Goal: Transaction & Acquisition: Book appointment/travel/reservation

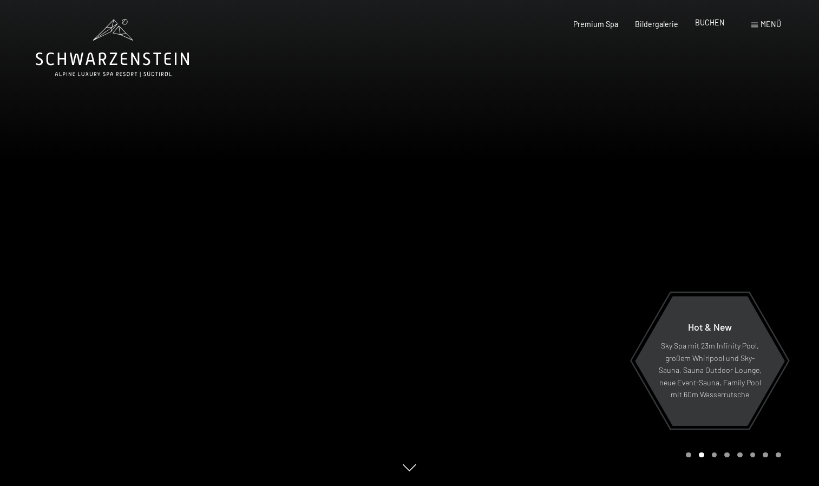
click at [717, 22] on span "BUCHEN" at bounding box center [710, 22] width 30 height 9
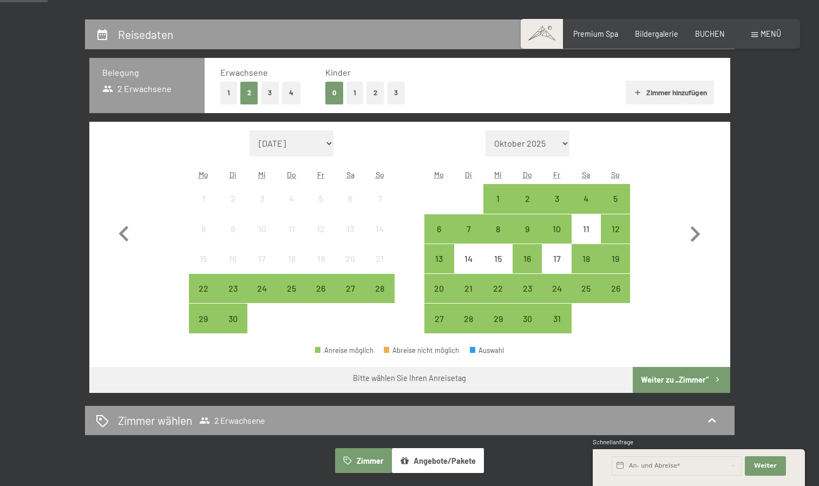
scroll to position [209, 0]
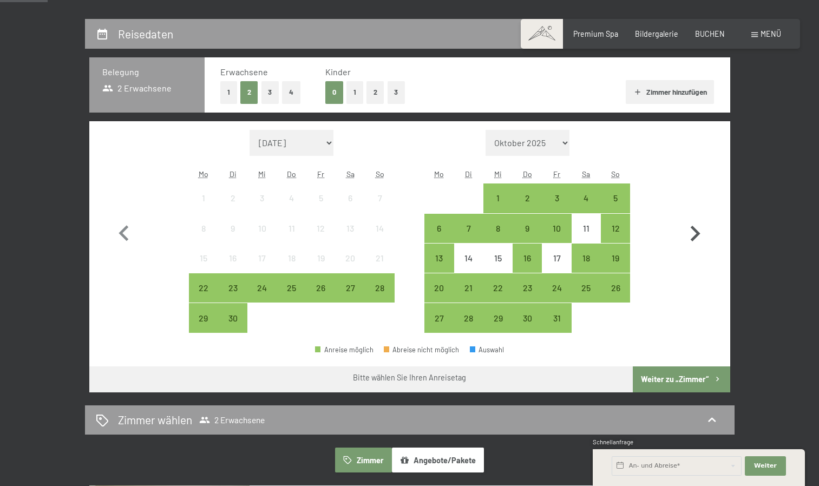
click at [692, 235] on icon "button" at bounding box center [695, 233] width 31 height 31
select select "2025-10-01"
select select "[DATE]"
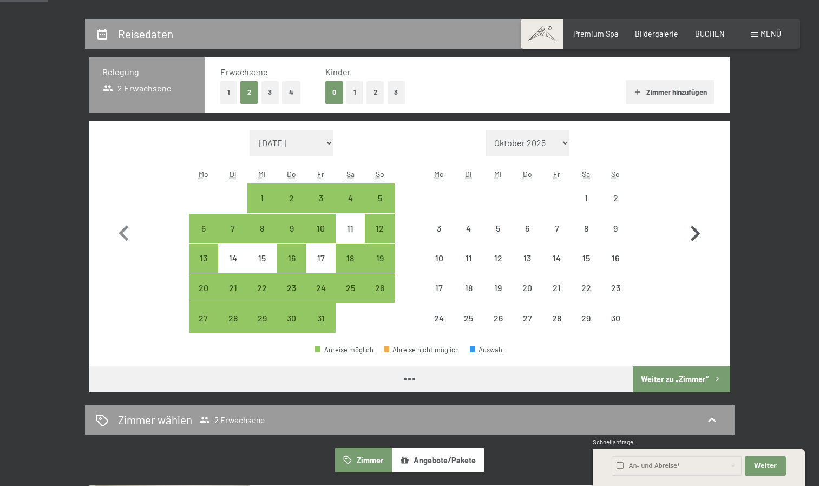
click at [692, 235] on icon "button" at bounding box center [695, 233] width 31 height 31
select select "[DATE]"
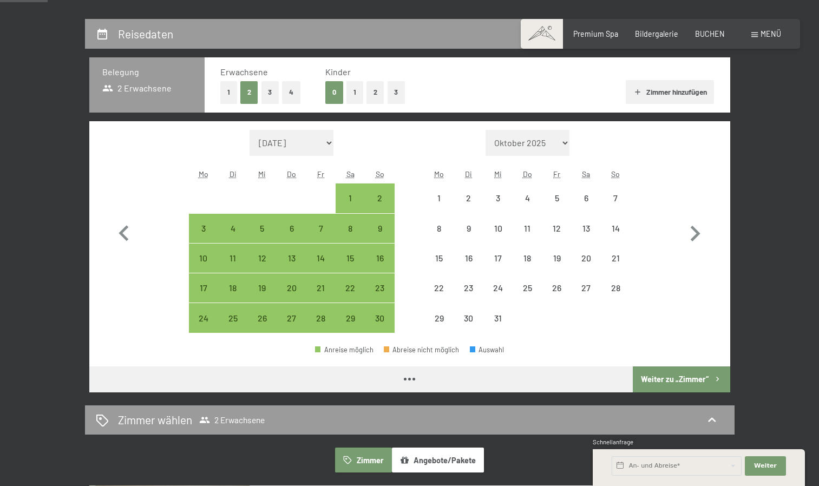
select select "[DATE]"
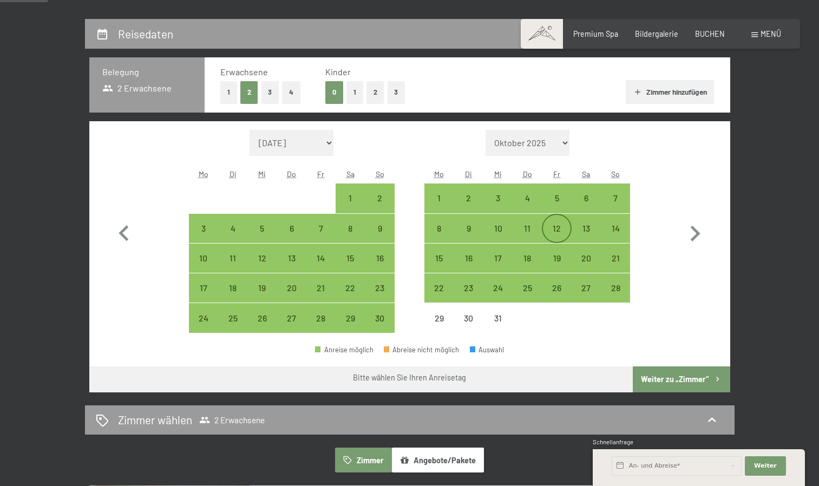
click at [551, 223] on div "12" at bounding box center [556, 228] width 27 height 27
select select "[DATE]"
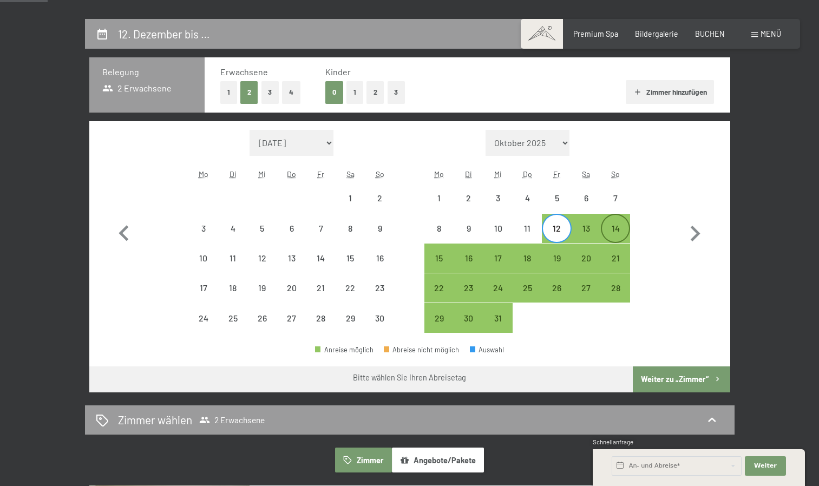
click at [614, 235] on div "14" at bounding box center [615, 237] width 27 height 27
select select "[DATE]"
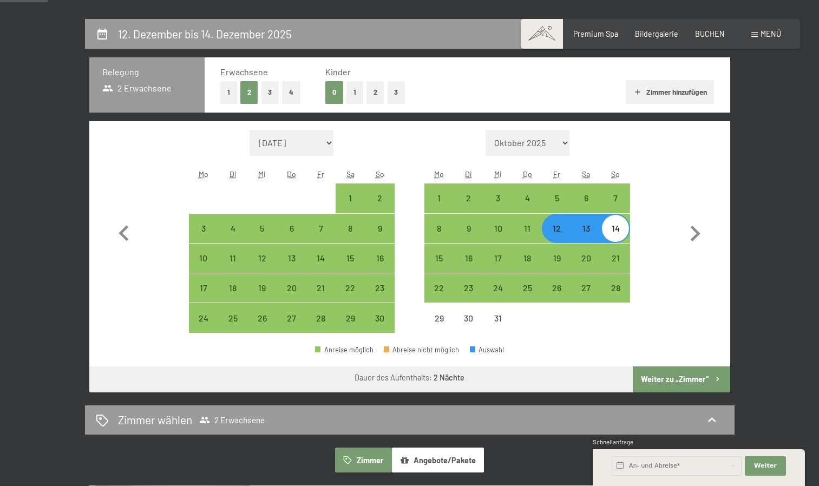
click at [685, 376] on button "Weiter zu „Zimmer“" at bounding box center [681, 380] width 97 height 26
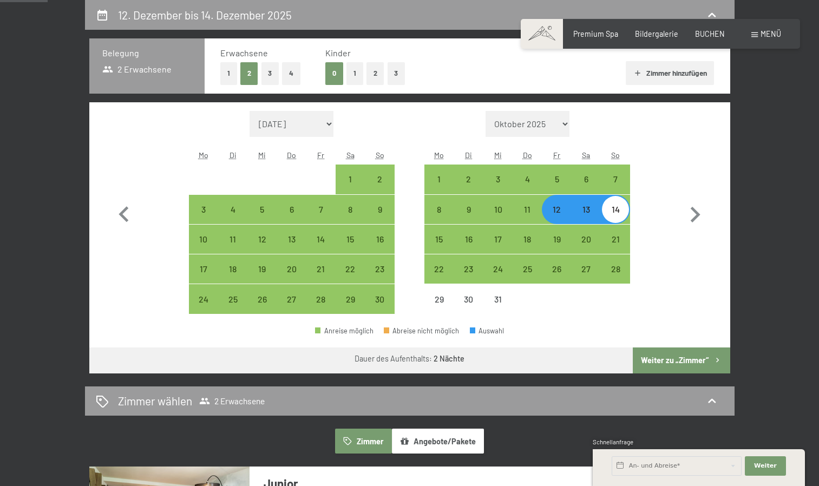
select select "[DATE]"
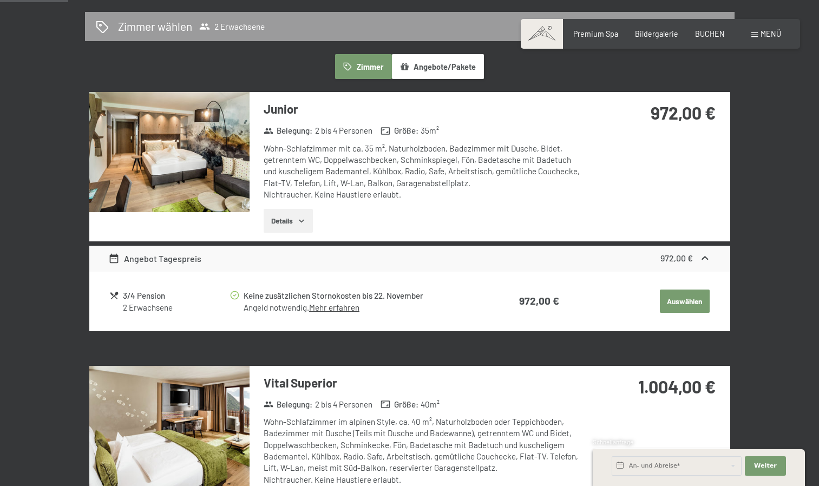
scroll to position [259, 0]
click at [683, 297] on button "Auswählen" at bounding box center [685, 301] width 50 height 24
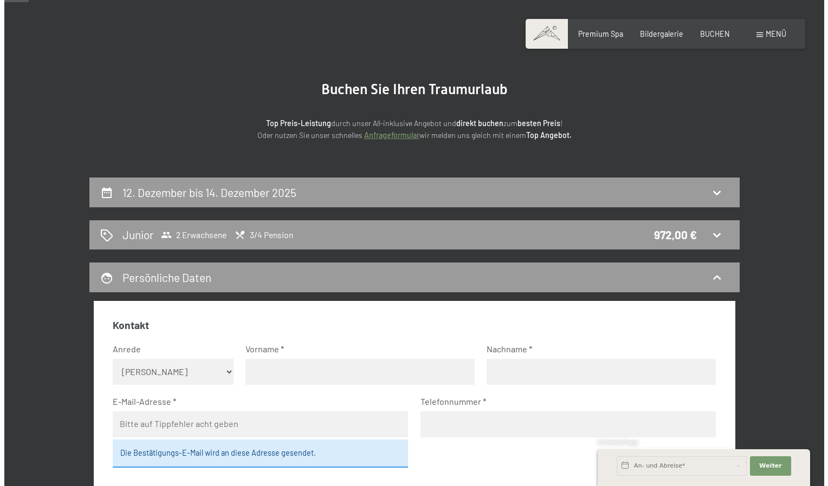
scroll to position [0, 0]
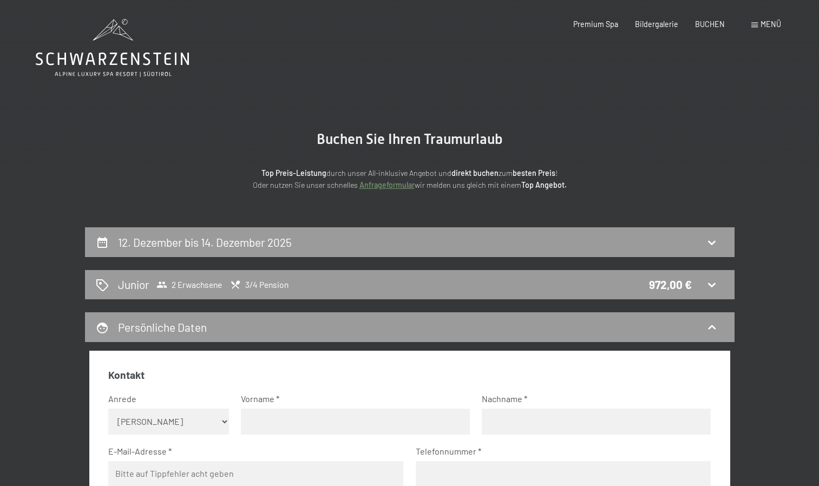
click at [764, 25] on span "Menü" at bounding box center [771, 23] width 21 height 9
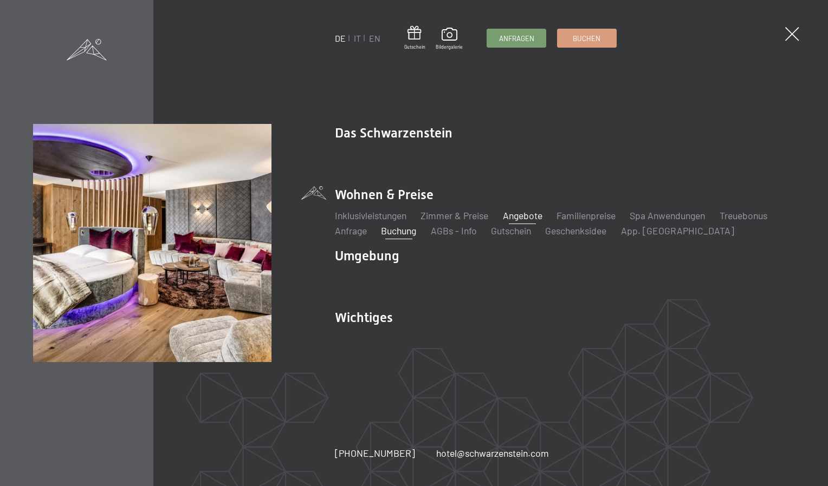
click at [528, 210] on link "Angebote" at bounding box center [523, 216] width 40 height 12
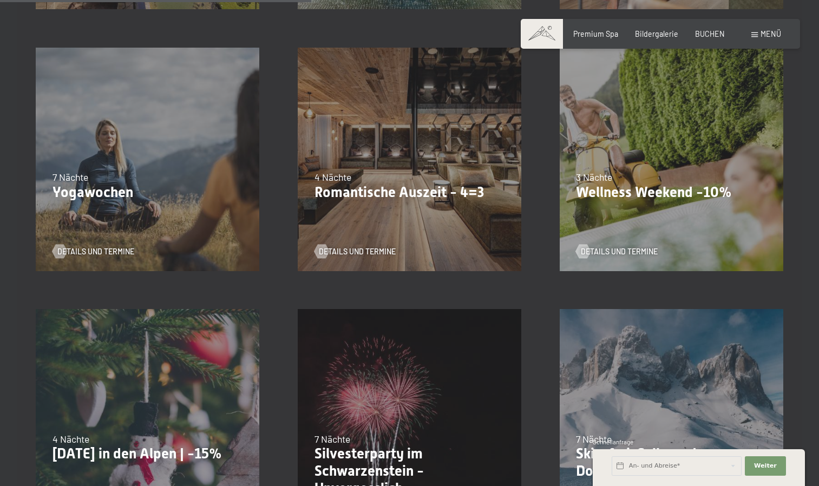
scroll to position [784, 0]
click at [598, 248] on span "Details und Termine" at bounding box center [630, 252] width 77 height 11
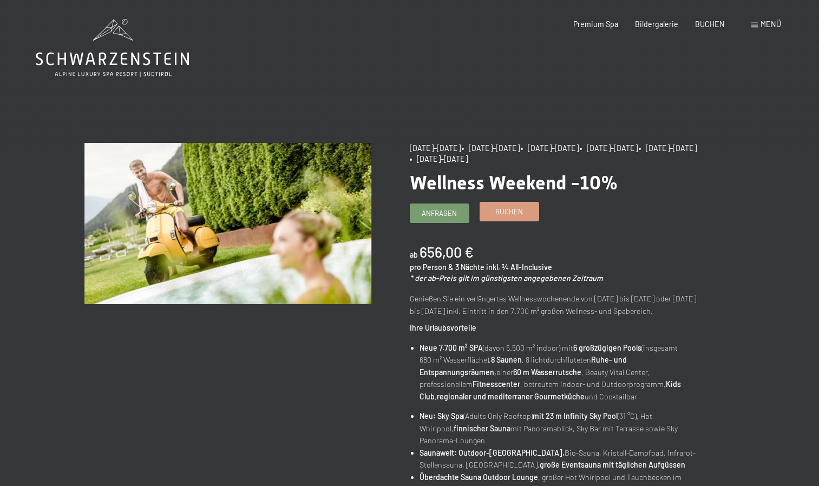
click at [512, 212] on span "Buchen" at bounding box center [510, 212] width 28 height 10
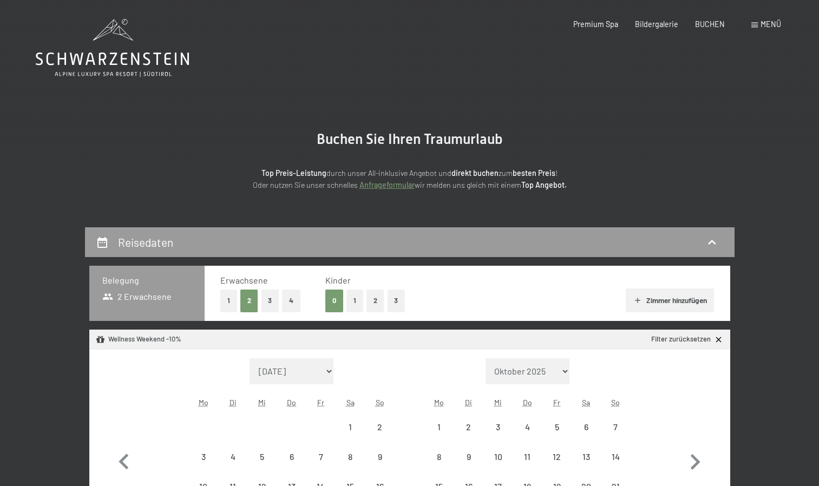
select select "[DATE]"
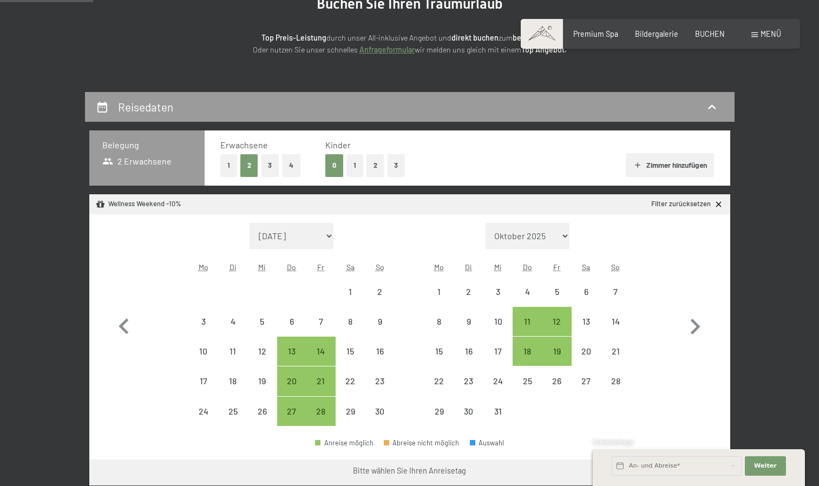
scroll to position [136, 0]
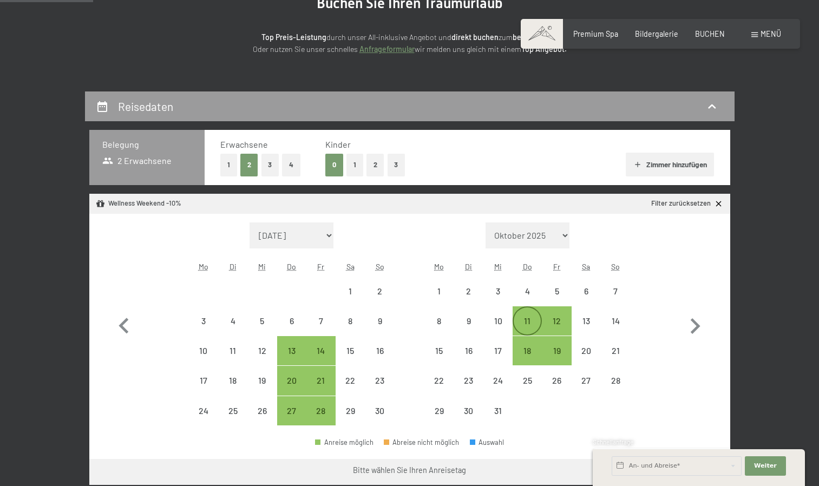
click at [525, 323] on div "11" at bounding box center [527, 330] width 27 height 27
select select "[DATE]"
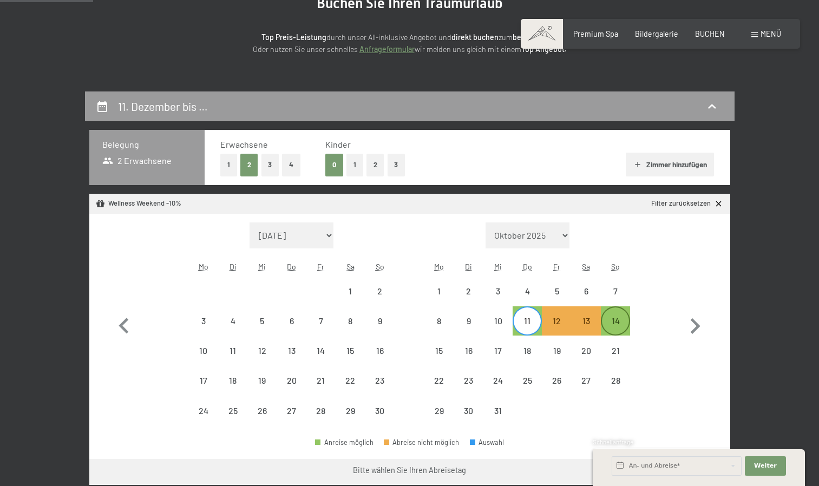
click at [611, 322] on div "14" at bounding box center [615, 330] width 27 height 27
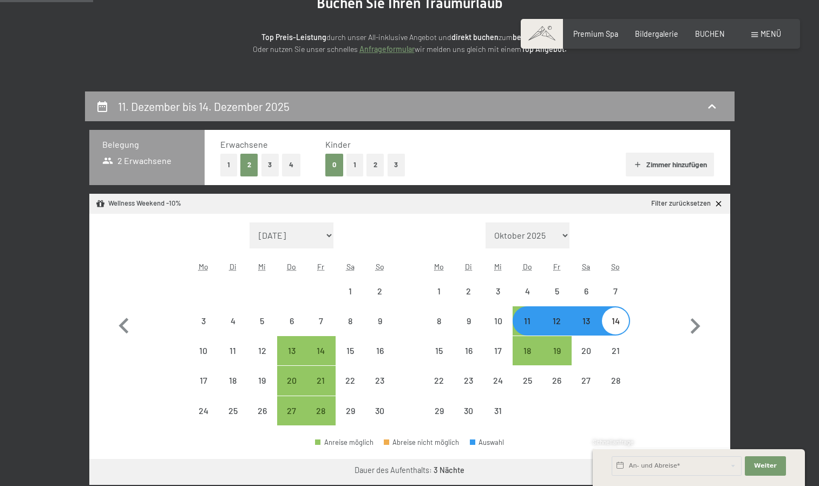
select select "[DATE]"
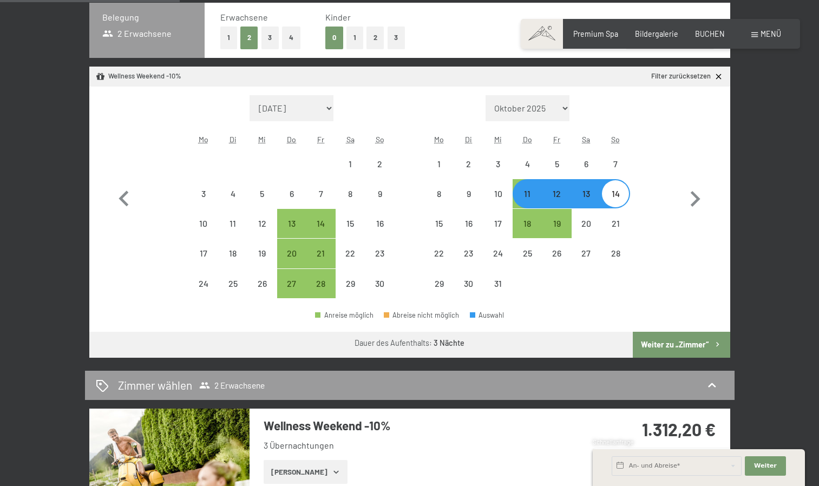
scroll to position [340, 0]
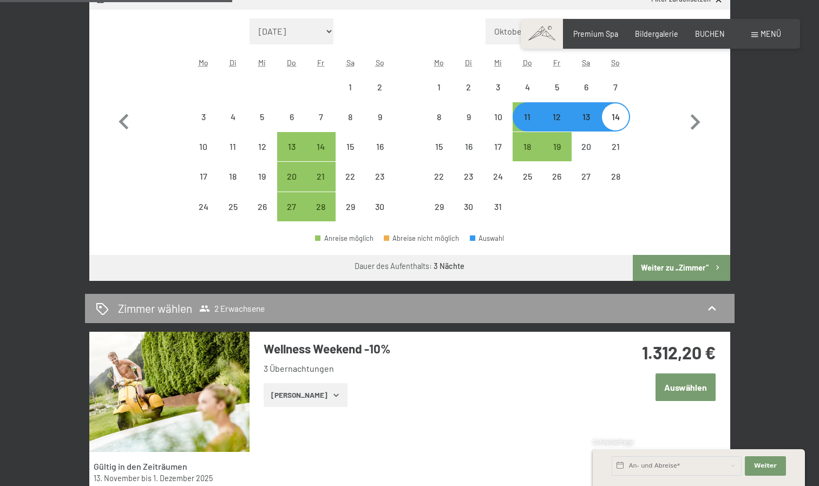
click at [688, 265] on button "Weiter zu „Zimmer“" at bounding box center [681, 268] width 97 height 26
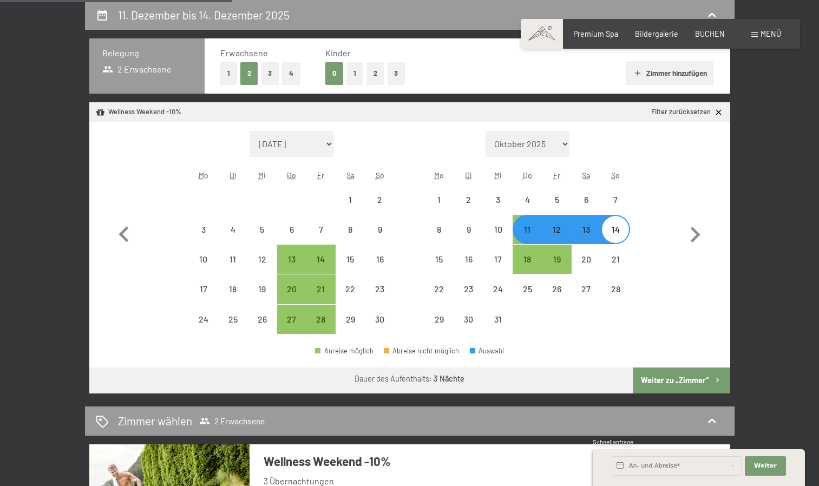
select select "[DATE]"
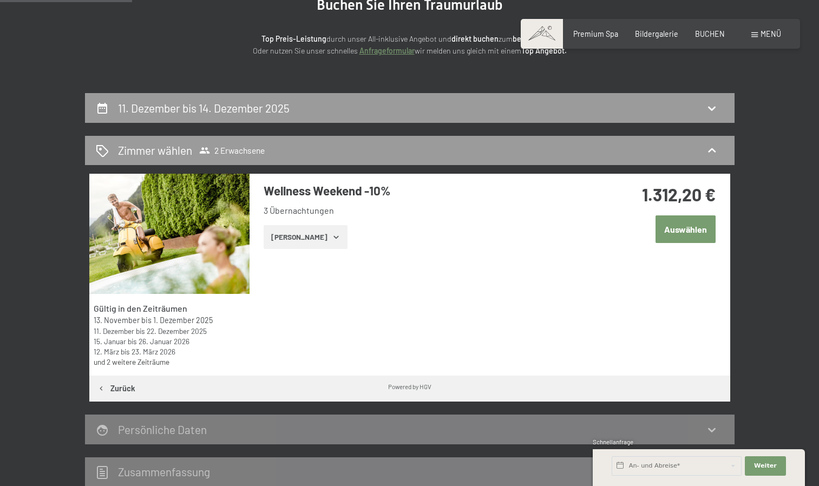
scroll to position [134, 0]
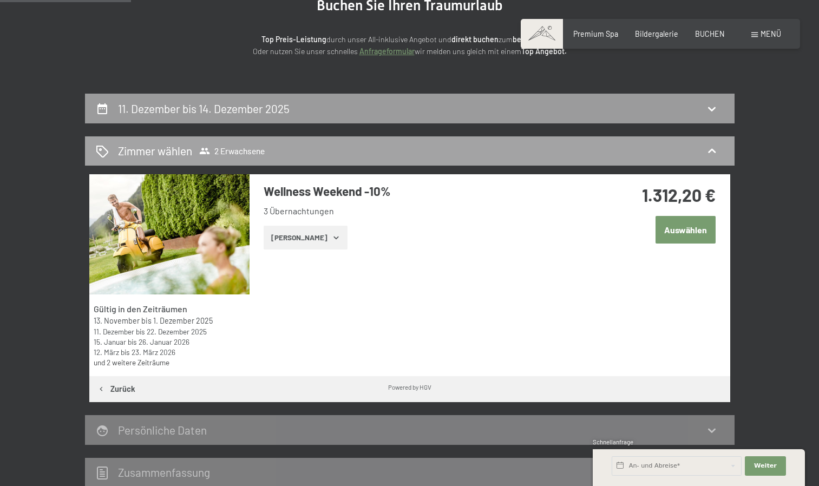
click at [352, 157] on div "Zimmer wählen 2 Erwachsene" at bounding box center [410, 151] width 628 height 16
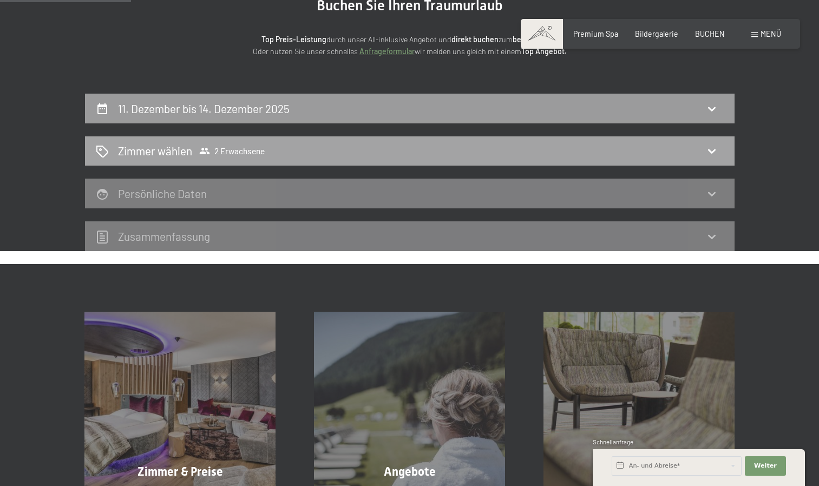
click at [352, 157] on div "Zimmer wählen 2 Erwachsene" at bounding box center [410, 151] width 628 height 16
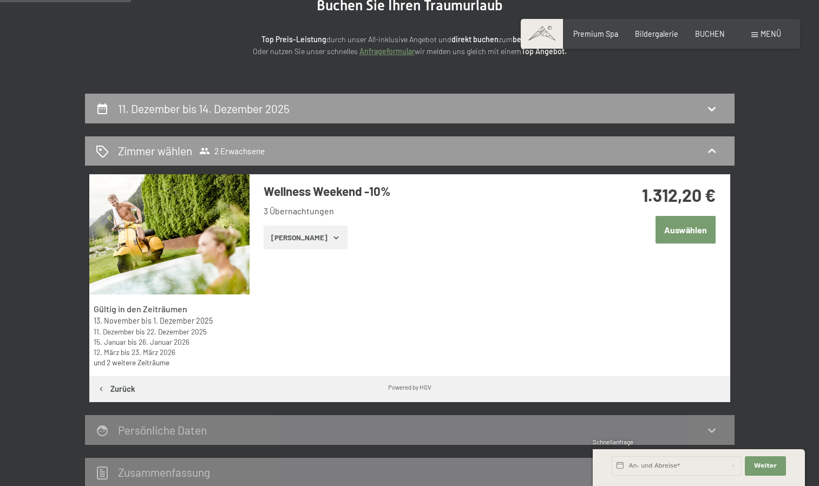
click at [686, 232] on button "Auswählen" at bounding box center [686, 230] width 60 height 28
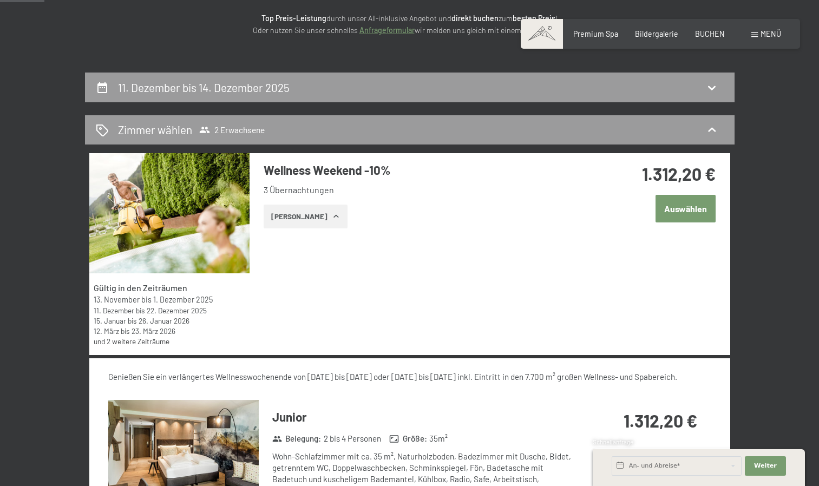
scroll to position [154, 0]
